Goal: Download file/media

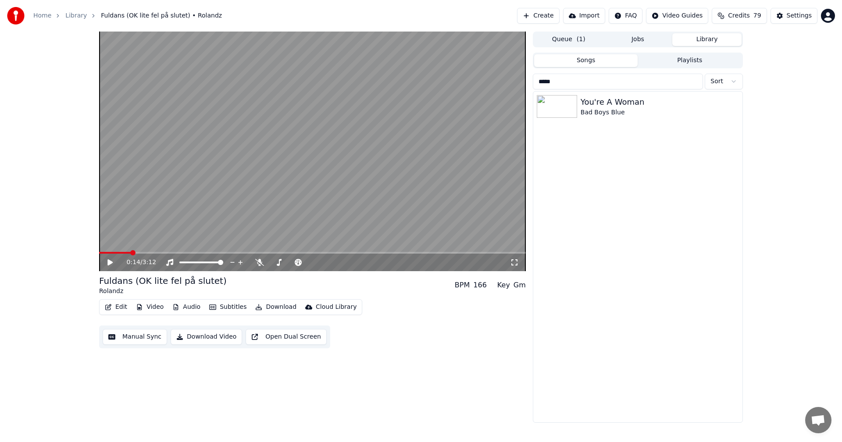
click at [638, 43] on button "Jobs" at bounding box center [637, 39] width 69 height 13
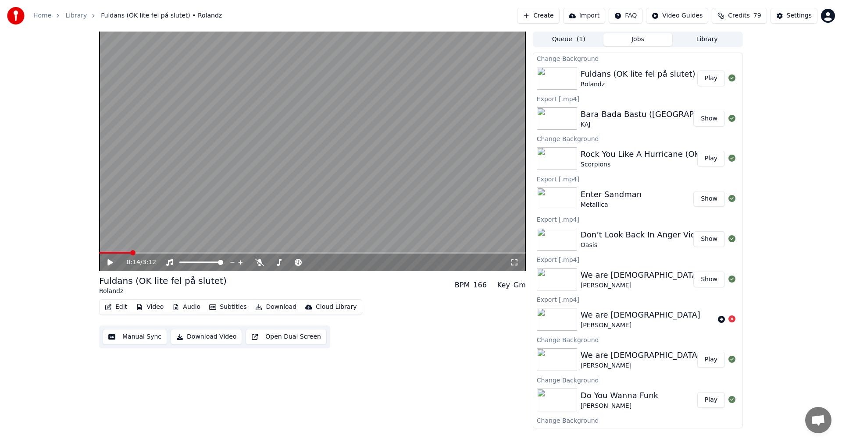
click at [703, 75] on button "Play" at bounding box center [711, 79] width 28 height 16
click at [274, 307] on button "Download" at bounding box center [276, 307] width 48 height 12
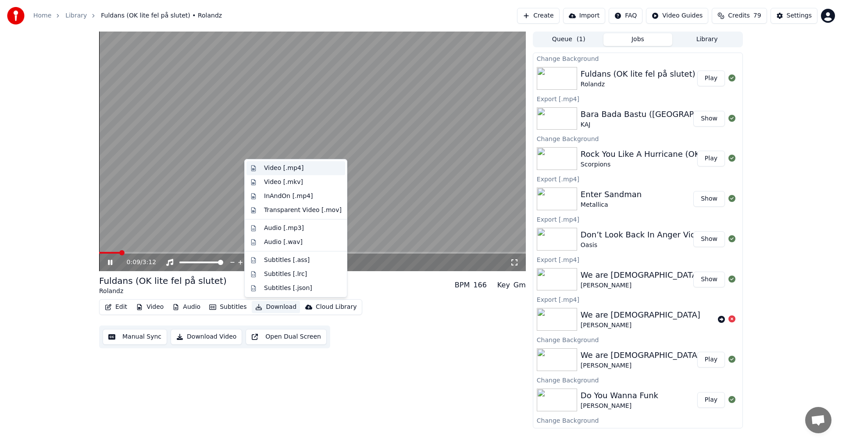
click at [303, 169] on div "Video [.mp4]" at bounding box center [303, 168] width 78 height 9
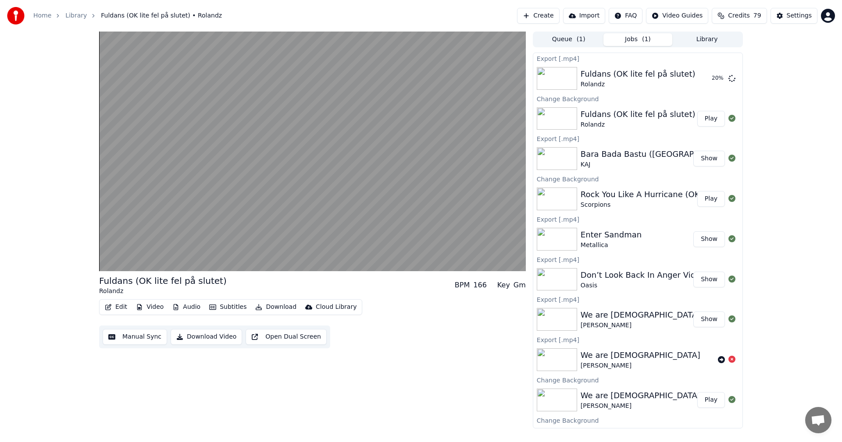
click at [708, 39] on button "Library" at bounding box center [706, 39] width 69 height 13
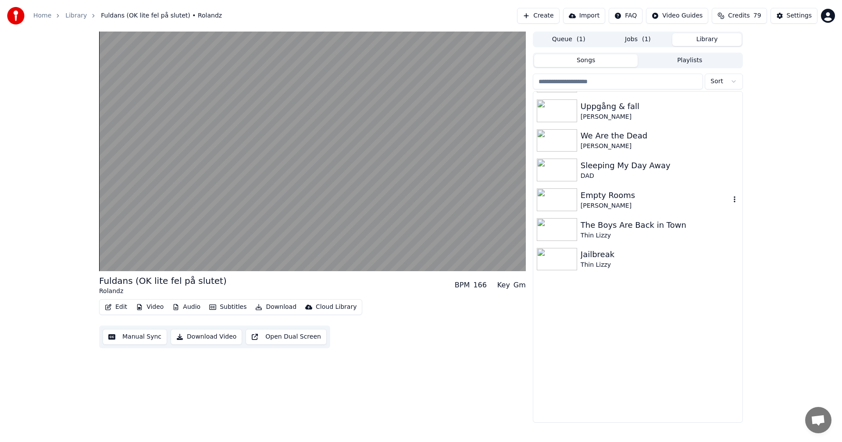
scroll to position [6006, 0]
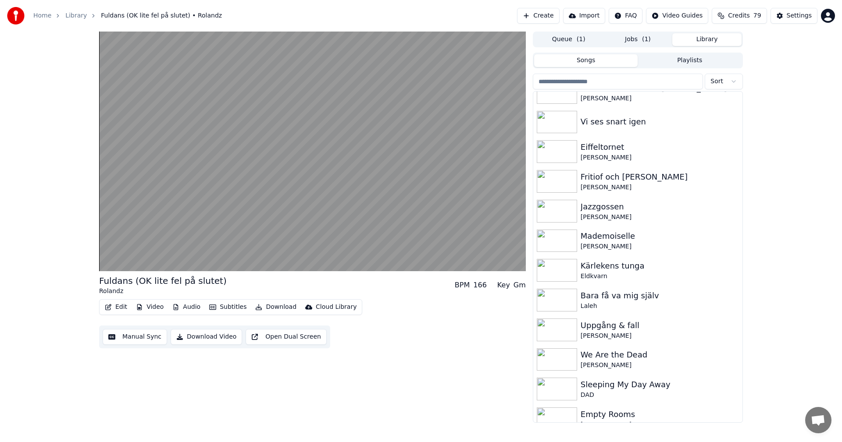
click at [658, 40] on button "Jobs ( 1 )" at bounding box center [637, 39] width 69 height 13
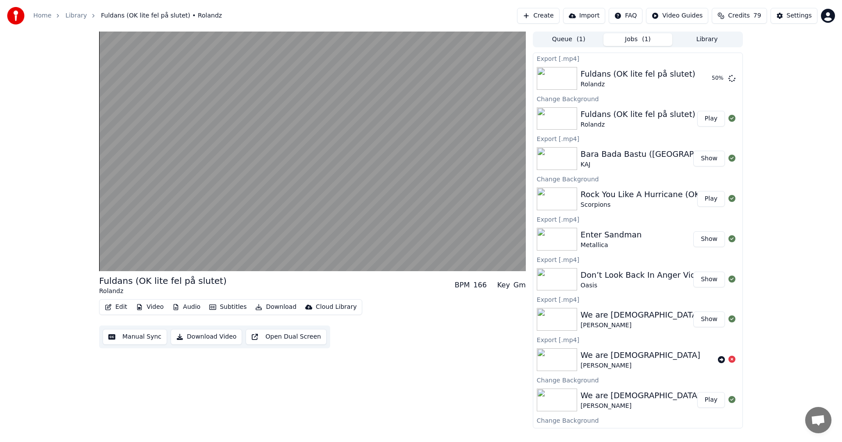
click at [749, 18] on span "Credits" at bounding box center [738, 15] width 21 height 9
click at [740, 98] on button "Refresh" at bounding box center [743, 106] width 45 height 16
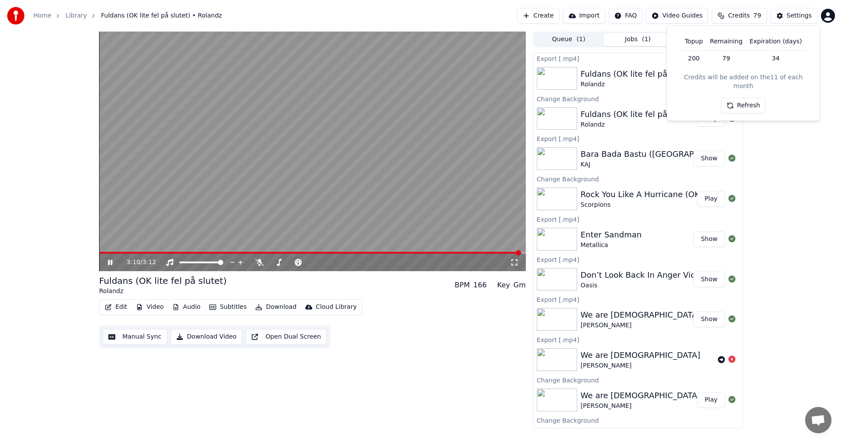
click at [112, 264] on icon at bounding box center [110, 262] width 4 height 5
